Goal: Task Accomplishment & Management: Complete application form

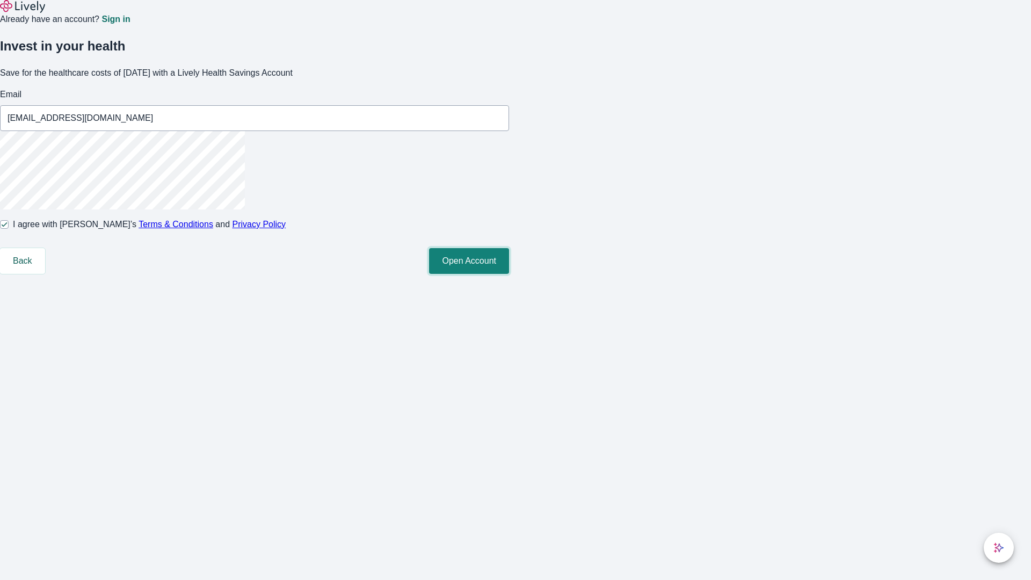
click at [509, 274] on button "Open Account" at bounding box center [469, 261] width 80 height 26
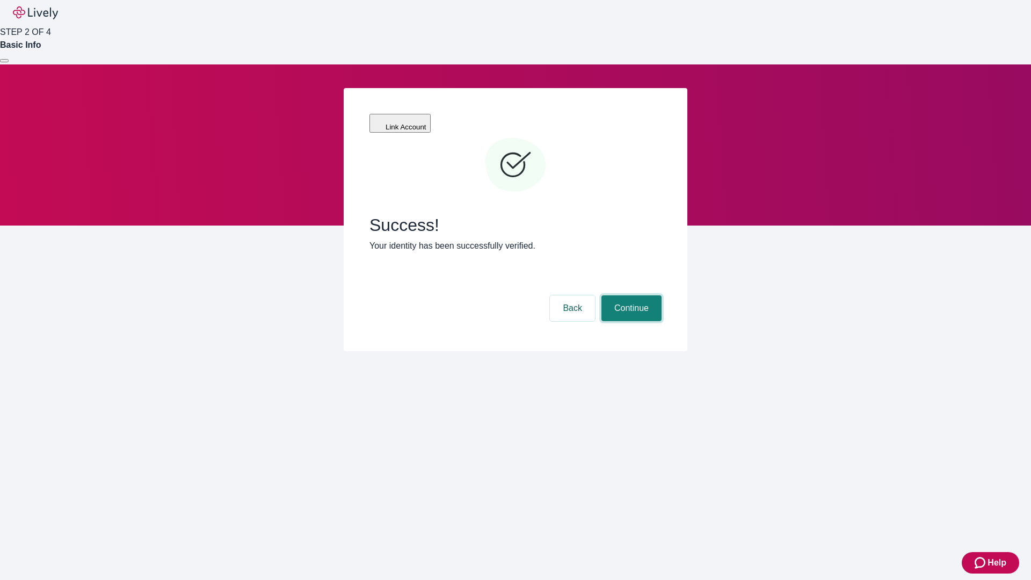
click at [630, 295] on button "Continue" at bounding box center [632, 308] width 60 height 26
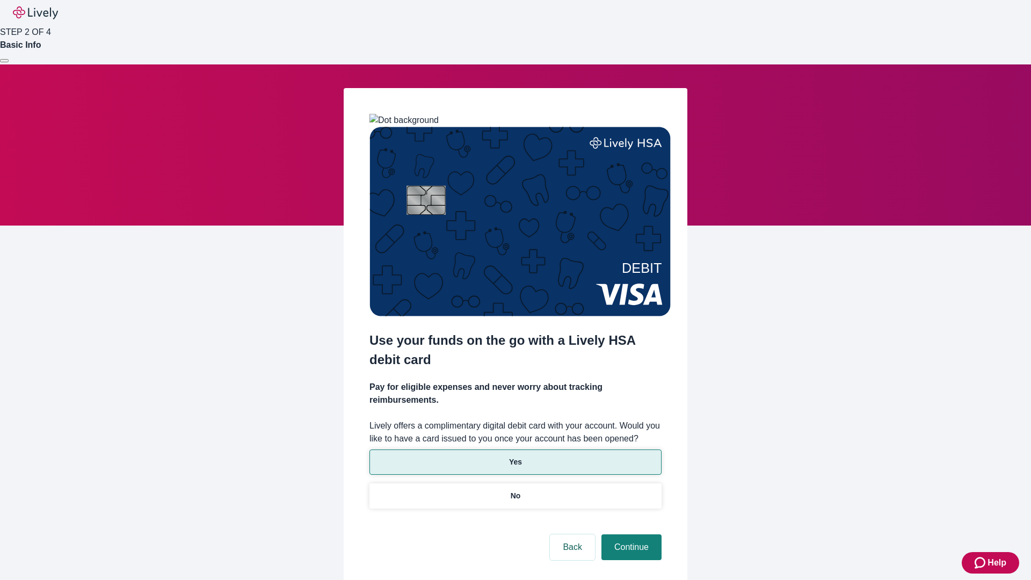
click at [515, 457] on p "Yes" at bounding box center [515, 462] width 13 height 11
click at [630, 534] on button "Continue" at bounding box center [632, 547] width 60 height 26
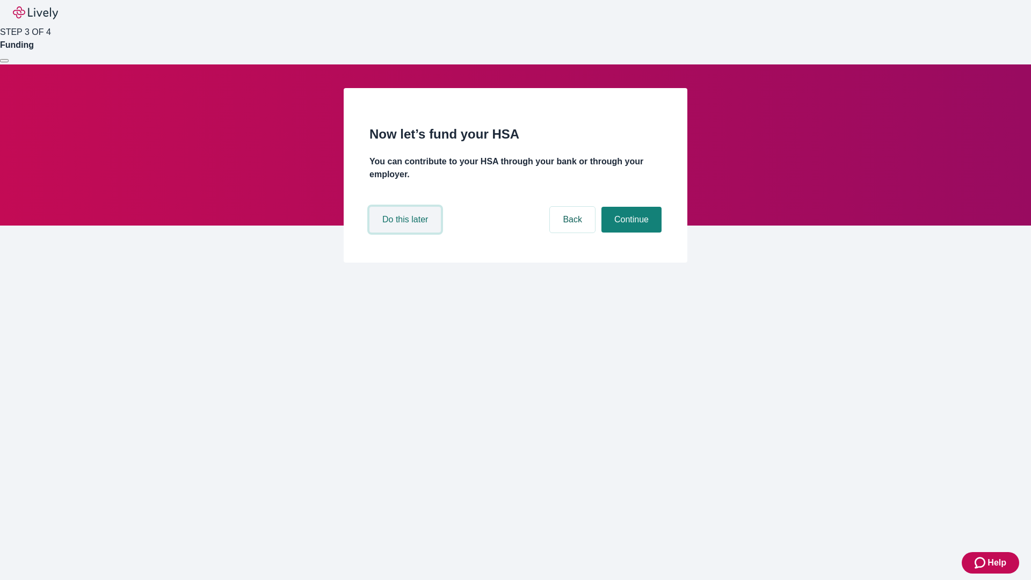
click at [407, 233] on button "Do this later" at bounding box center [405, 220] width 71 height 26
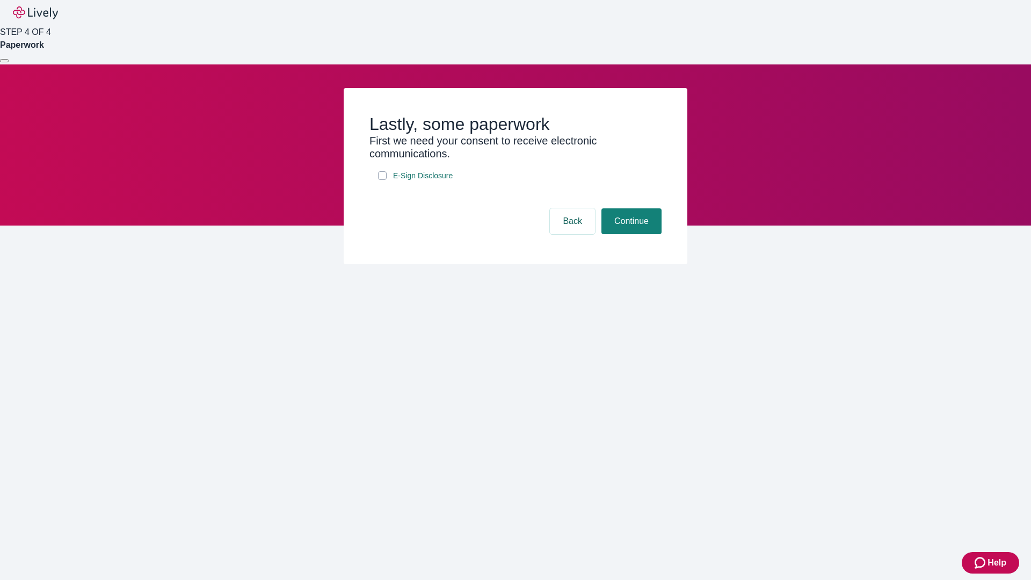
click at [382, 180] on input "E-Sign Disclosure" at bounding box center [382, 175] width 9 height 9
checkbox input "true"
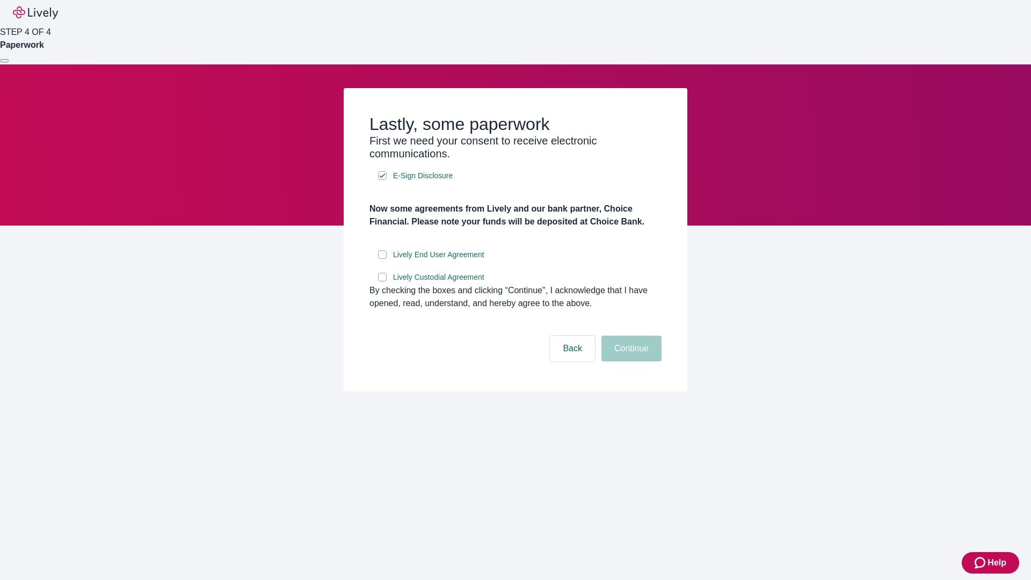
click at [382, 259] on input "Lively End User Agreement" at bounding box center [382, 254] width 9 height 9
checkbox input "true"
click at [382, 281] on input "Lively Custodial Agreement" at bounding box center [382, 277] width 9 height 9
checkbox input "true"
click at [630, 361] on button "Continue" at bounding box center [632, 349] width 60 height 26
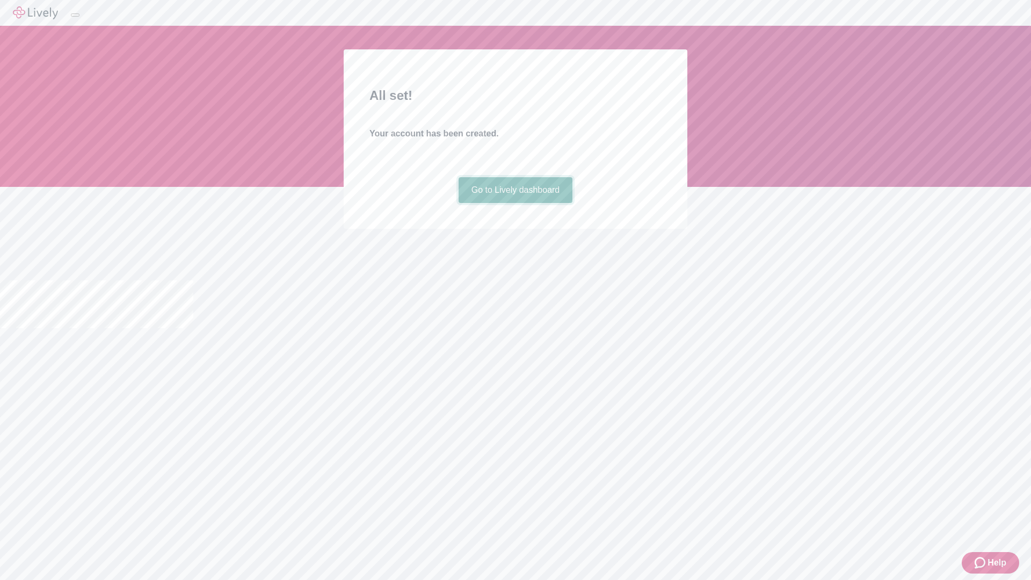
click at [515, 203] on link "Go to Lively dashboard" at bounding box center [516, 190] width 114 height 26
